Goal: Task Accomplishment & Management: Manage account settings

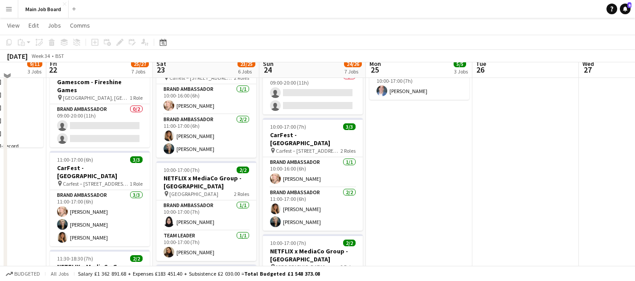
scroll to position [286, 0]
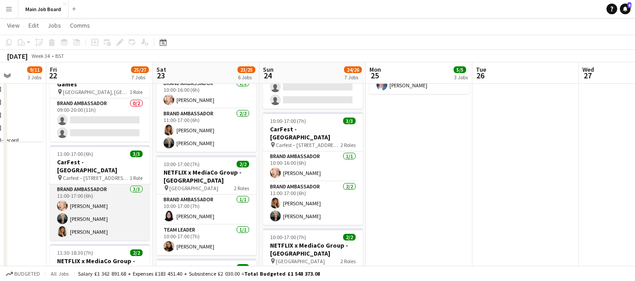
click at [105, 202] on app-card-role "Brand Ambassador [DATE] 11:00-17:00 (6h) [PERSON_NAME] [PERSON_NAME] [PERSON_NA…" at bounding box center [100, 212] width 100 height 56
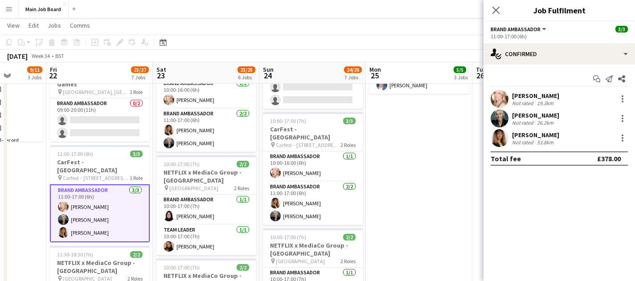
click at [496, 114] on app-user-avatar at bounding box center [500, 119] width 18 height 18
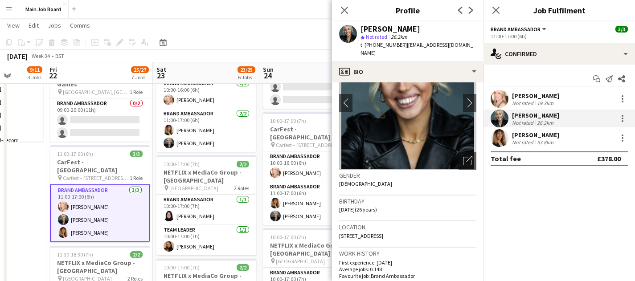
scroll to position [85, 0]
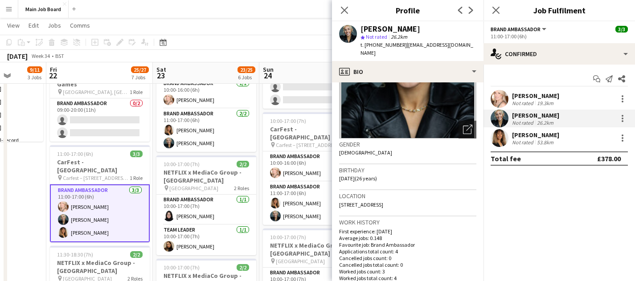
drag, startPoint x: 463, startPoint y: 204, endPoint x: 439, endPoint y: 205, distance: 23.7
click at [439, 205] on div "Location [STREET_ADDRESS]" at bounding box center [407, 203] width 137 height 26
copy span "SO532PD"
click at [528, 139] on div "Not rated" at bounding box center [523, 142] width 23 height 7
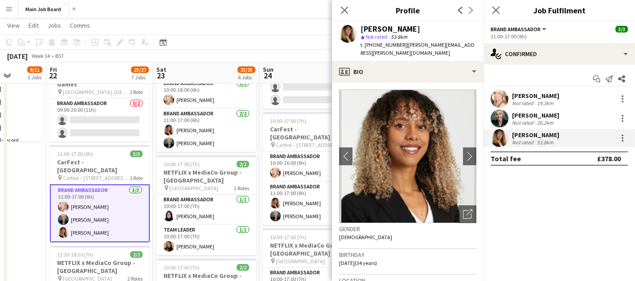
scroll to position [66, 0]
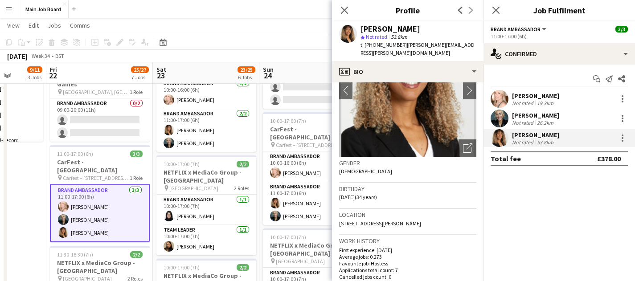
drag, startPoint x: 414, startPoint y: 217, endPoint x: 396, endPoint y: 217, distance: 17.4
click at [396, 217] on div "Location [STREET_ADDRESS][PERSON_NAME]" at bounding box center [407, 222] width 137 height 26
copy span "SL1 5EF"
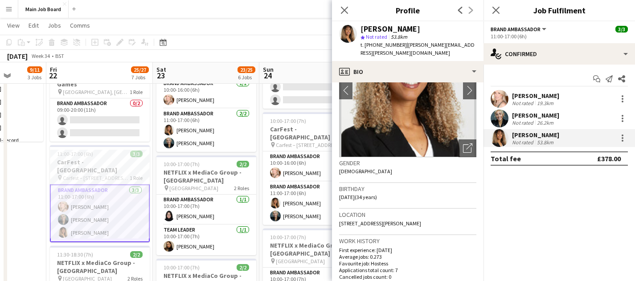
click at [545, 125] on div "26.2km" at bounding box center [545, 122] width 20 height 7
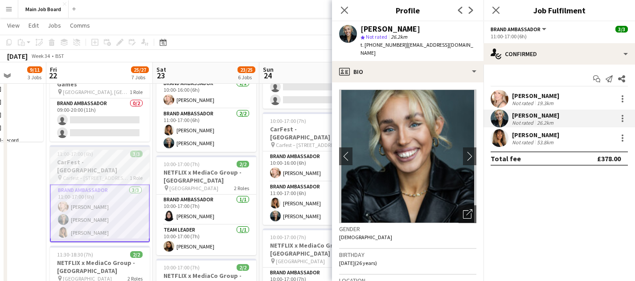
click at [118, 145] on app-job-card "11:00-17:00 (6h) 3/3 CarFest - [GEOGRAPHIC_DATA] pin Carfest – [GEOGRAPHIC_DATA…" at bounding box center [100, 193] width 100 height 97
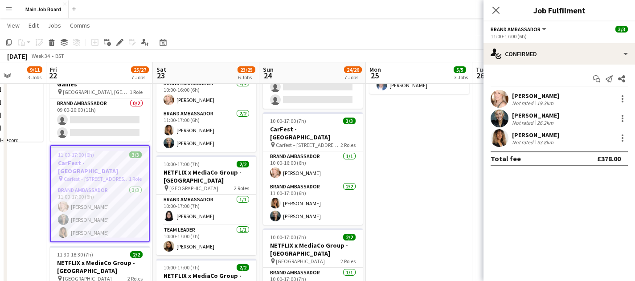
click at [106, 159] on h3 "CarFest - [GEOGRAPHIC_DATA]" at bounding box center [100, 167] width 98 height 16
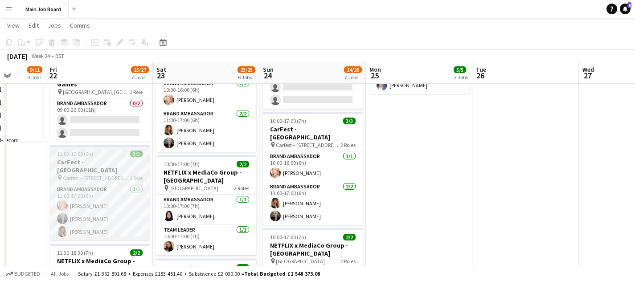
click at [73, 158] on h3 "CarFest - [GEOGRAPHIC_DATA]" at bounding box center [100, 166] width 100 height 16
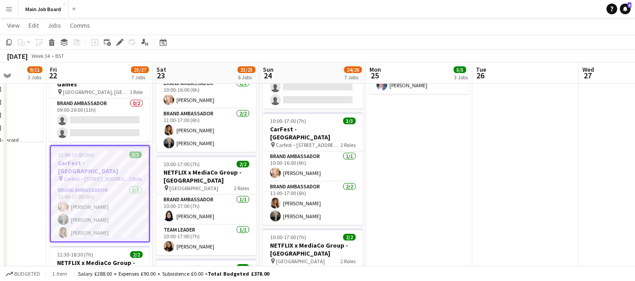
click at [125, 38] on div "Add job Add linked Job Edit Edit linked Job Applicants" at bounding box center [116, 42] width 68 height 11
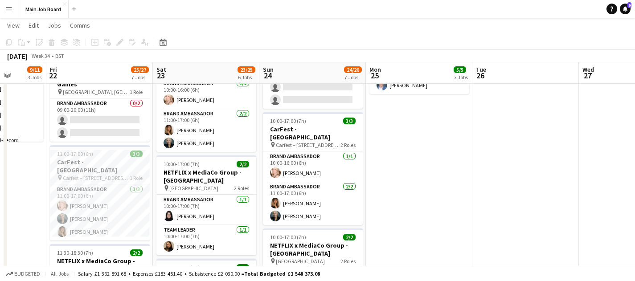
click at [119, 41] on div "Add job Add linked Job Edit Edit linked Job Applicants" at bounding box center [116, 42] width 68 height 11
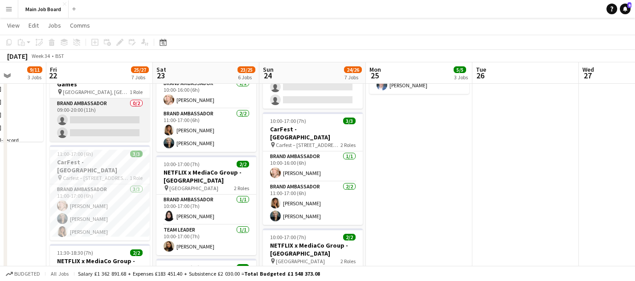
click at [115, 129] on app-card-role "Brand Ambassador 0/2 09:00-20:00 (11h) single-neutral-actions single-neutral-ac…" at bounding box center [100, 119] width 100 height 43
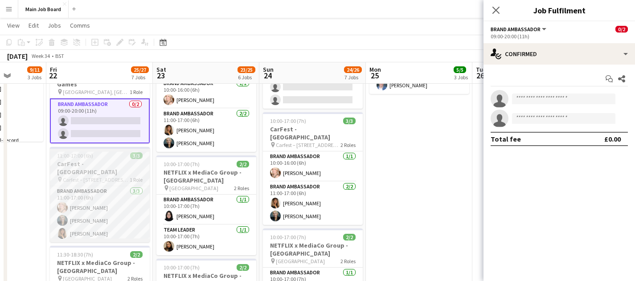
click at [115, 152] on div "11:00-17:00 (6h) 3/3" at bounding box center [100, 155] width 100 height 7
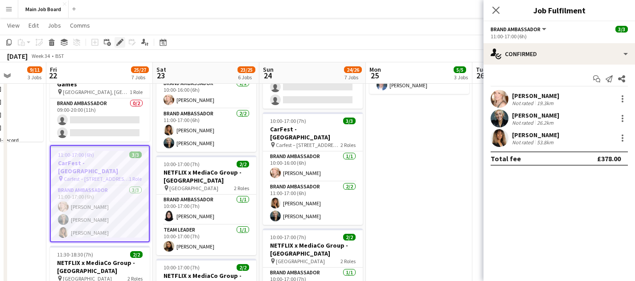
click at [123, 40] on icon at bounding box center [122, 40] width 2 height 2
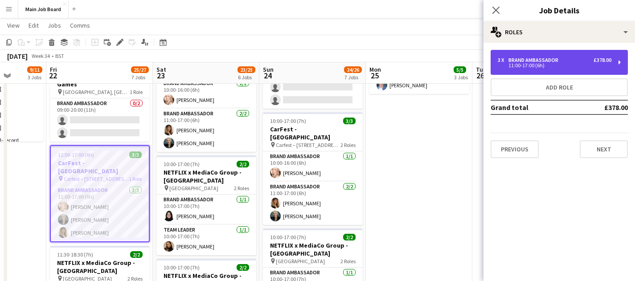
click at [539, 70] on div "3 x Brand Ambassador £378.00 11:00-17:00 (6h)" at bounding box center [559, 62] width 137 height 25
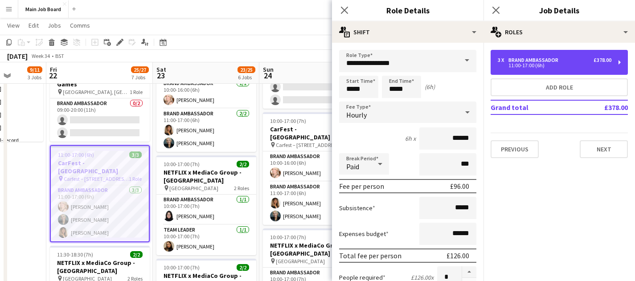
scroll to position [38, 0]
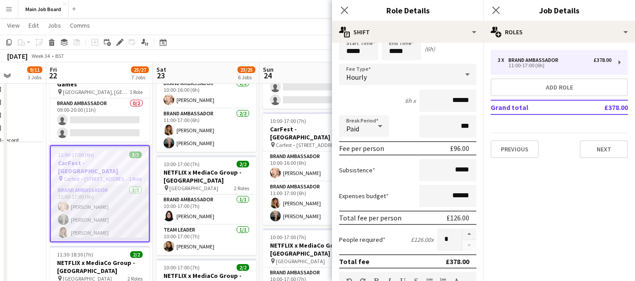
click at [103, 185] on app-card-role "Brand Ambassador [DATE] 11:00-17:00 (6h) [PERSON_NAME] [PERSON_NAME] [PERSON_NA…" at bounding box center [100, 213] width 98 height 56
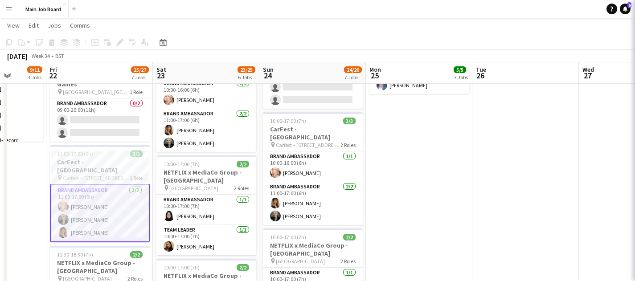
scroll to position [0, 273]
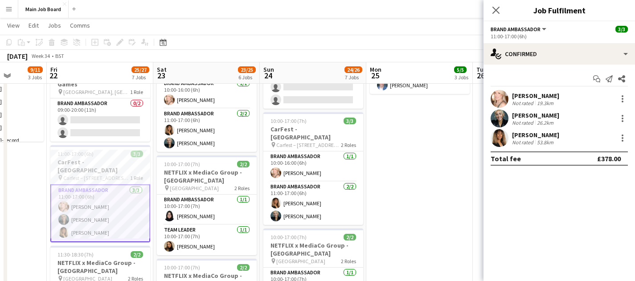
click at [498, 104] on app-user-avatar at bounding box center [500, 99] width 18 height 18
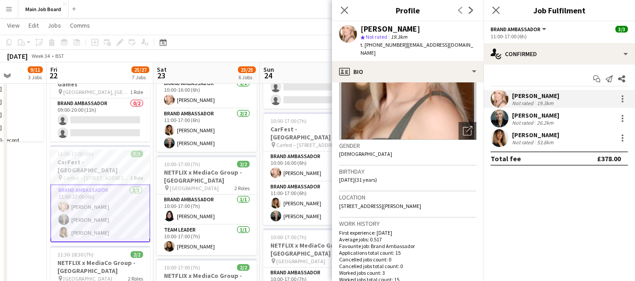
scroll to position [84, 0]
drag, startPoint x: 400, startPoint y: 199, endPoint x: 418, endPoint y: 198, distance: 18.3
click at [418, 202] on span "[STREET_ADDRESS][PERSON_NAME]" at bounding box center [380, 205] width 82 height 7
drag, startPoint x: 399, startPoint y: 197, endPoint x: 419, endPoint y: 197, distance: 20.5
click at [419, 202] on span "[STREET_ADDRESS][PERSON_NAME]" at bounding box center [380, 205] width 82 height 7
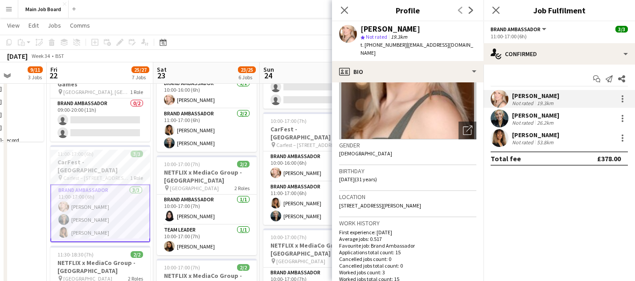
copy span "RG14 7UU"
